Goal: Navigation & Orientation: Find specific page/section

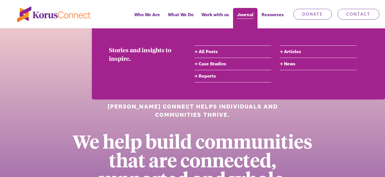
click at [246, 18] on span "Journal" at bounding box center [245, 15] width 17 height 8
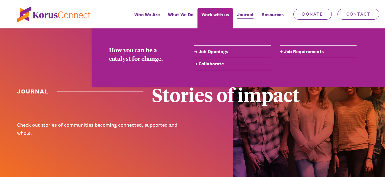
click at [210, 63] on link "Collaborate" at bounding box center [232, 64] width 77 height 7
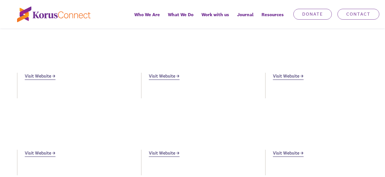
scroll to position [451, 0]
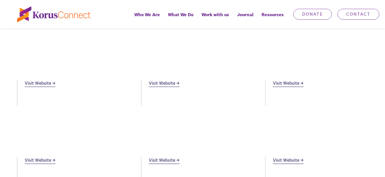
click at [40, 86] on link "Visit Website" at bounding box center [40, 83] width 31 height 7
click at [42, 83] on link "Visit Website" at bounding box center [40, 83] width 31 height 7
click at [43, 83] on link "Visit Website" at bounding box center [40, 83] width 31 height 7
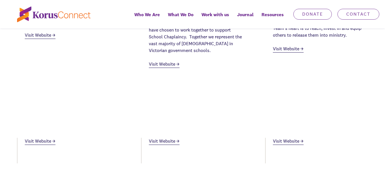
scroll to position [394, 0]
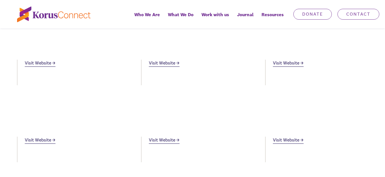
click at [162, 66] on link "Visit Website" at bounding box center [164, 63] width 31 height 7
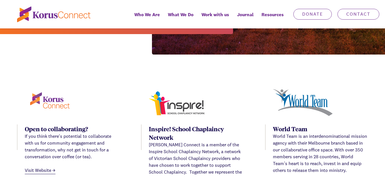
scroll to position [110, 0]
